Goal: Find specific page/section: Find specific page/section

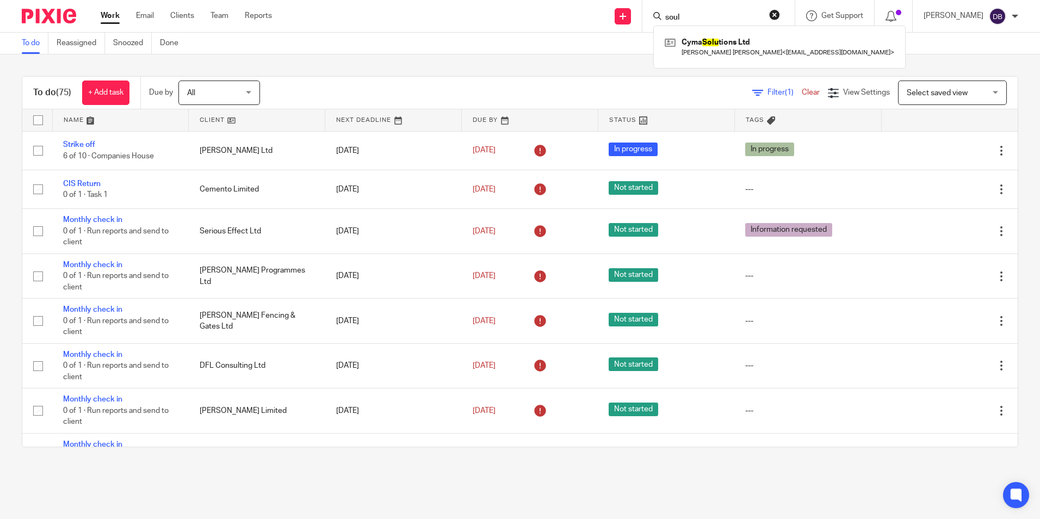
click at [699, 14] on input "soul" at bounding box center [713, 18] width 98 height 10
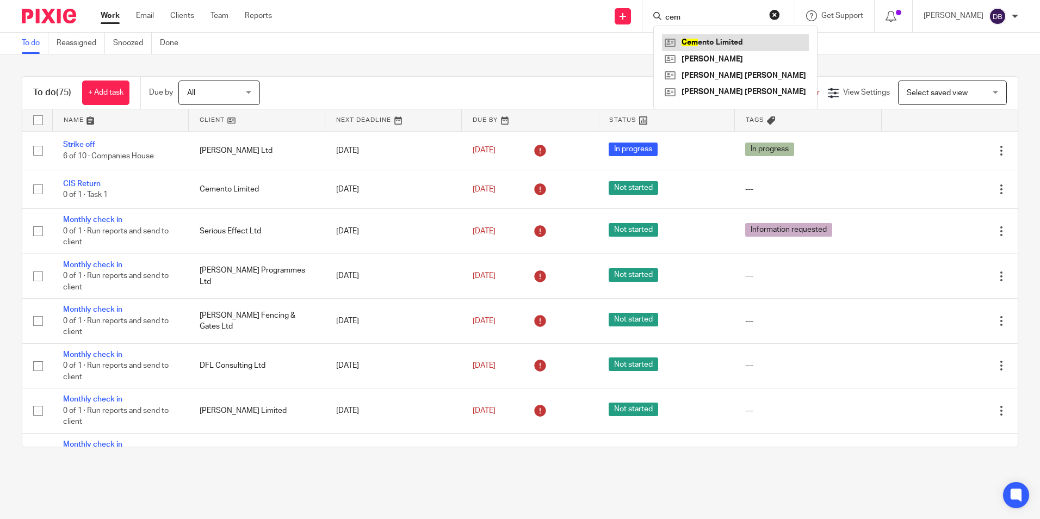
type input "cem"
click at [704, 46] on link at bounding box center [735, 42] width 147 height 16
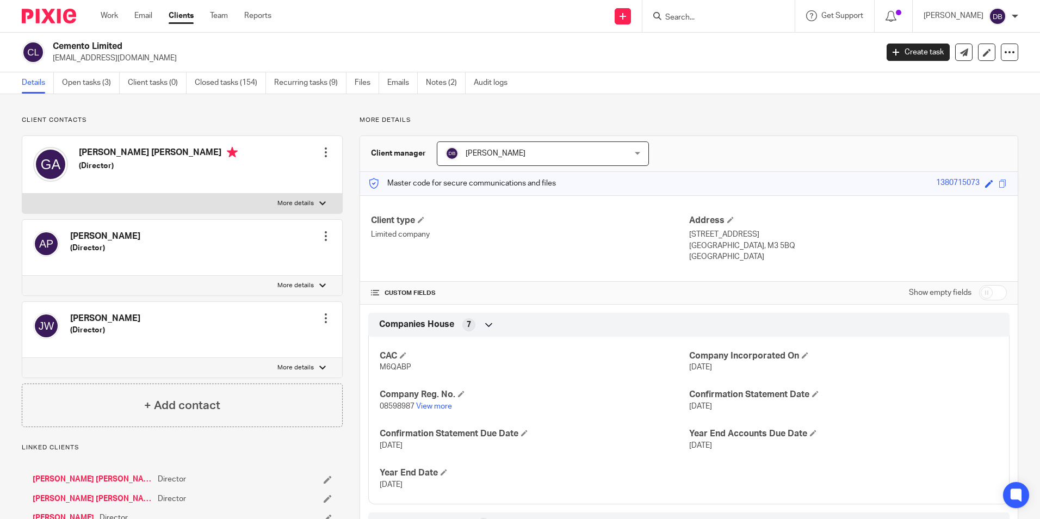
scroll to position [163, 0]
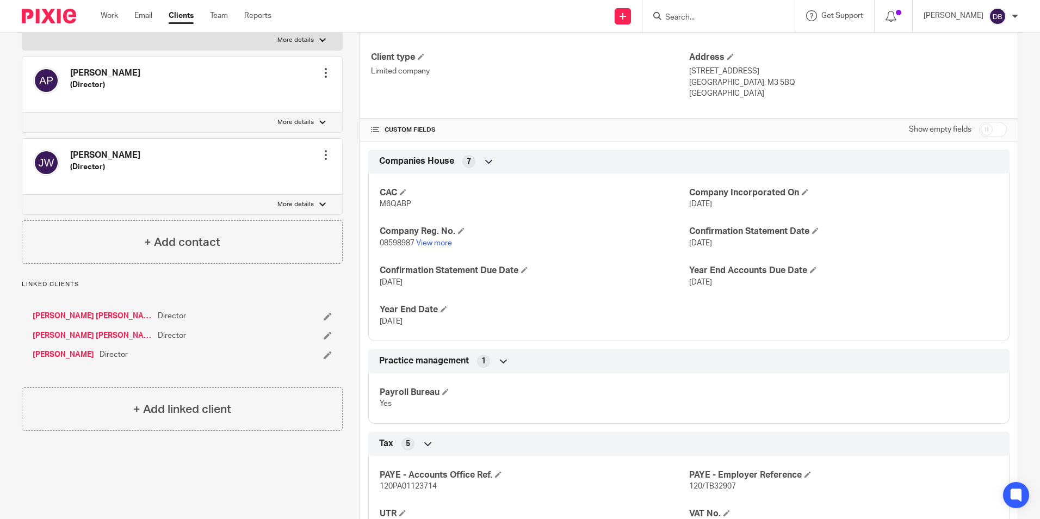
click at [401, 207] on span "M6QABP" at bounding box center [396, 204] width 32 height 8
click at [398, 203] on span "M6QABP" at bounding box center [396, 204] width 32 height 8
copy span "M6QABP"
click at [728, 23] on form at bounding box center [722, 16] width 116 height 14
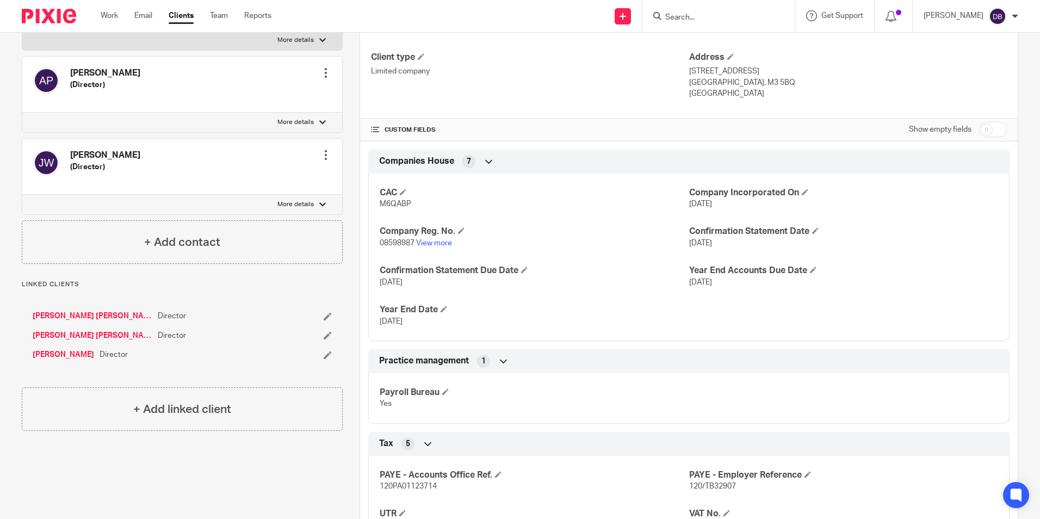
click at [727, 19] on input "Search" at bounding box center [713, 18] width 98 height 10
click at [686, 22] on input "fallow" at bounding box center [713, 18] width 98 height 10
type input "lauren"
click at [70, 10] on img at bounding box center [49, 16] width 54 height 15
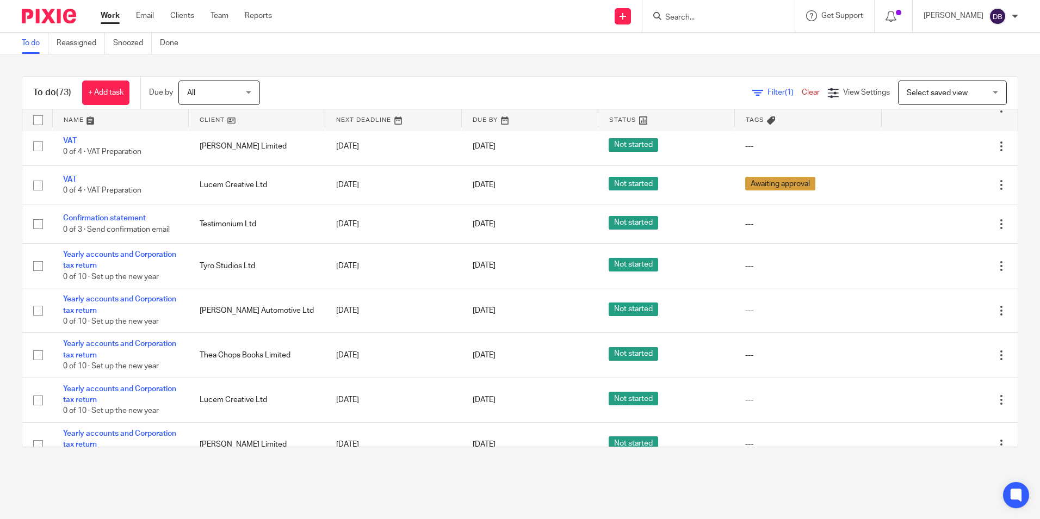
scroll to position [381, 0]
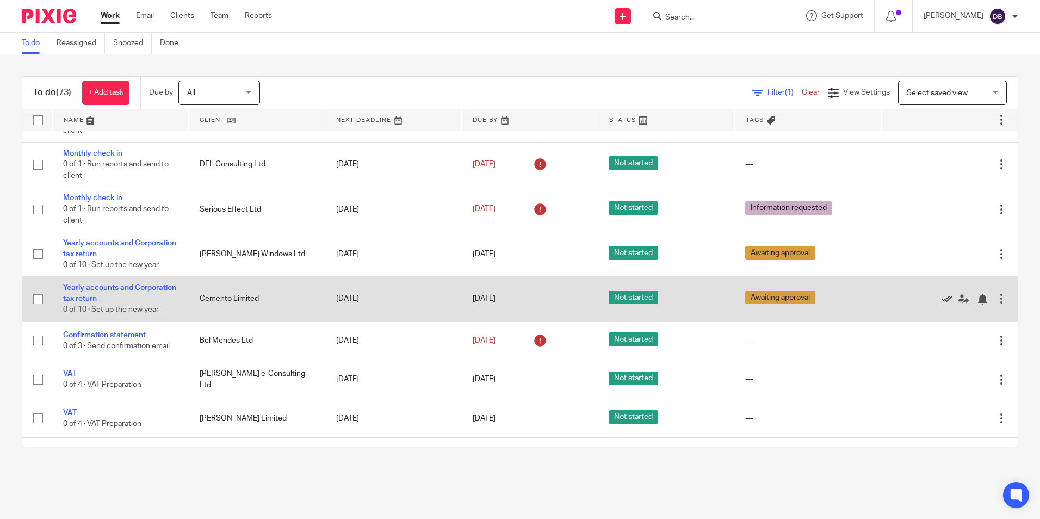
click at [941, 299] on icon at bounding box center [946, 299] width 11 height 11
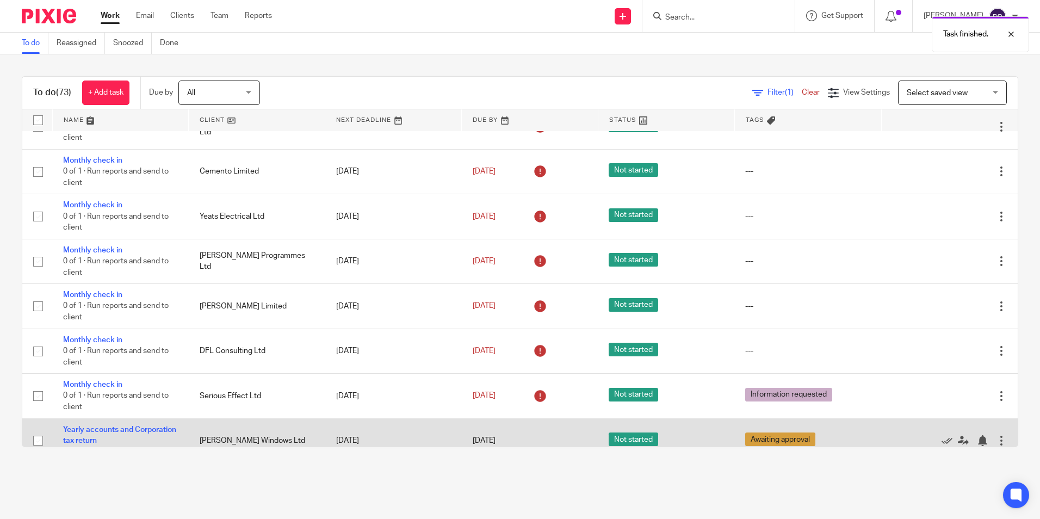
scroll to position [0, 0]
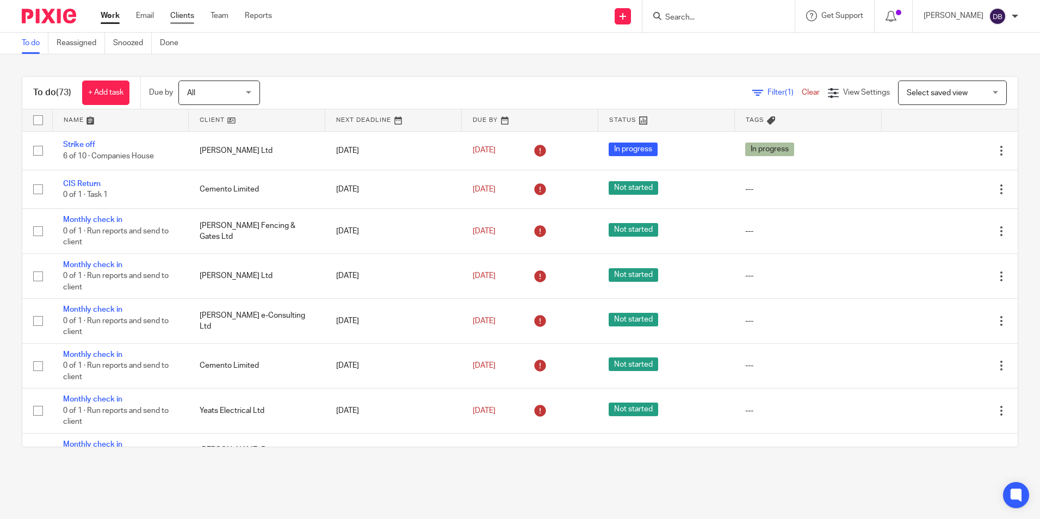
click at [173, 17] on link "Clients" at bounding box center [182, 15] width 24 height 11
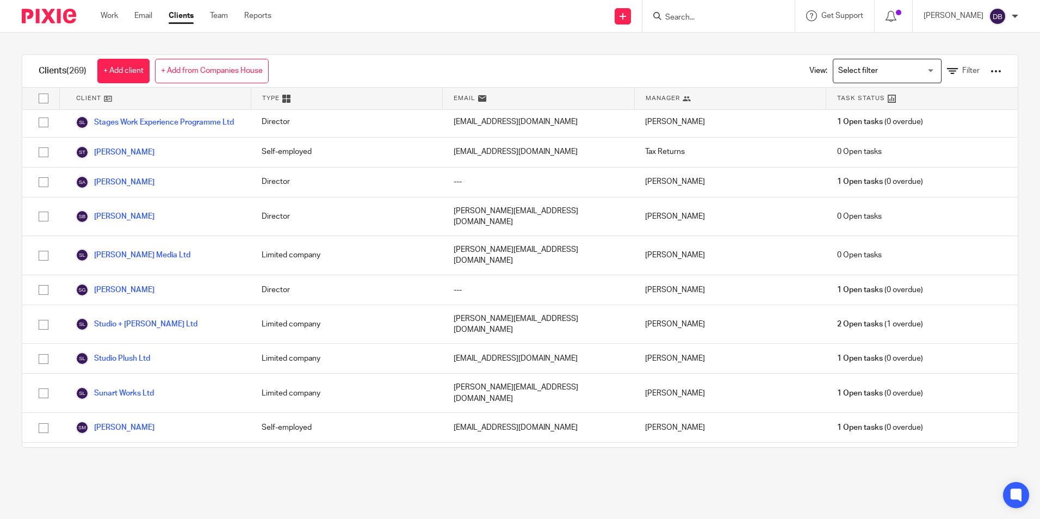
scroll to position [7751, 0]
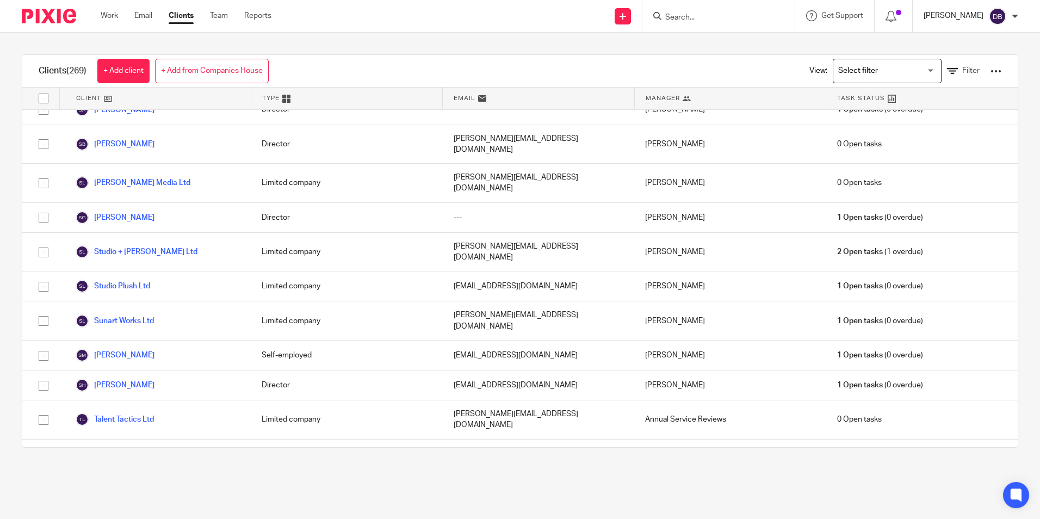
click at [959, 15] on p "[PERSON_NAME]" at bounding box center [953, 15] width 60 height 11
click at [741, 17] on input "Search" at bounding box center [713, 18] width 98 height 10
type input "what's"
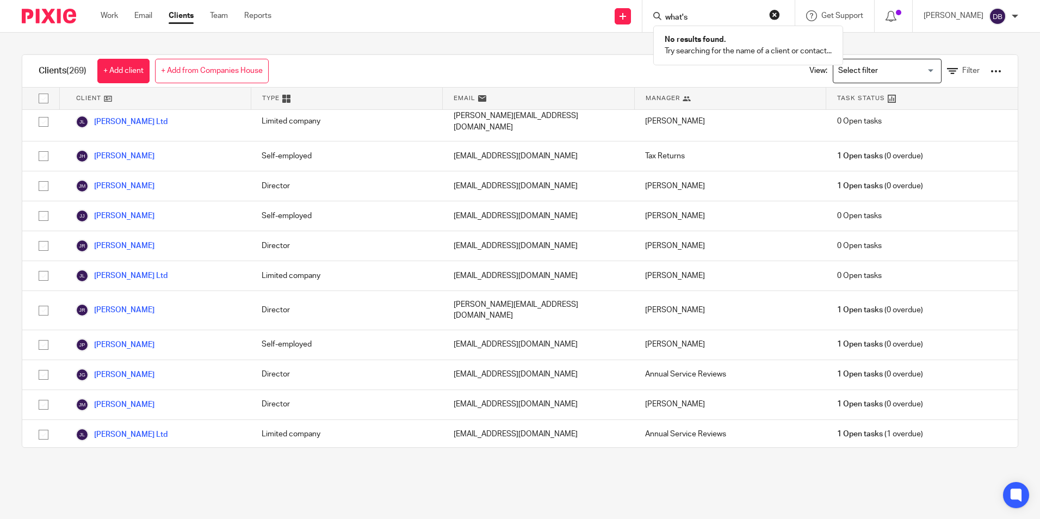
scroll to position [3455, 0]
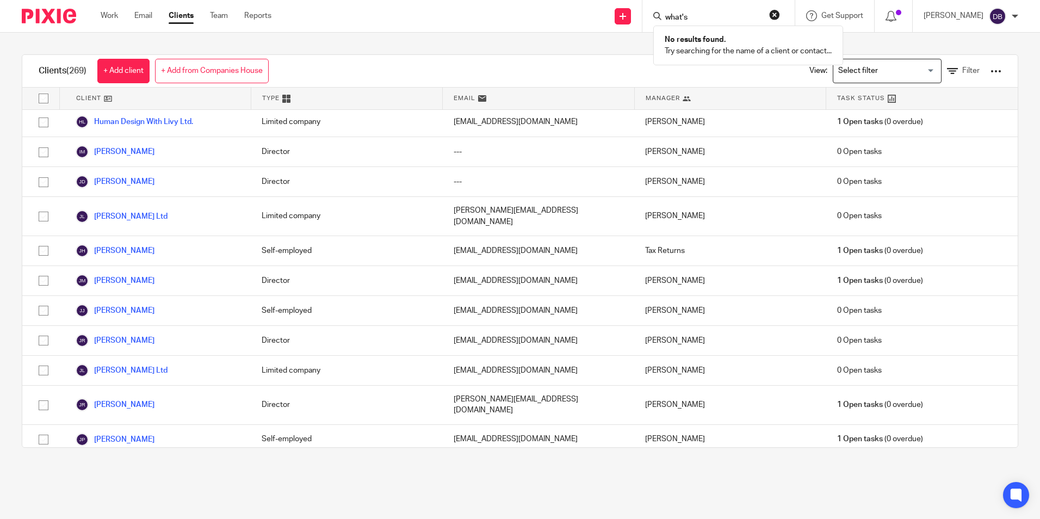
click at [32, 19] on img at bounding box center [49, 16] width 54 height 15
